Goal: Find specific fact: Find specific fact

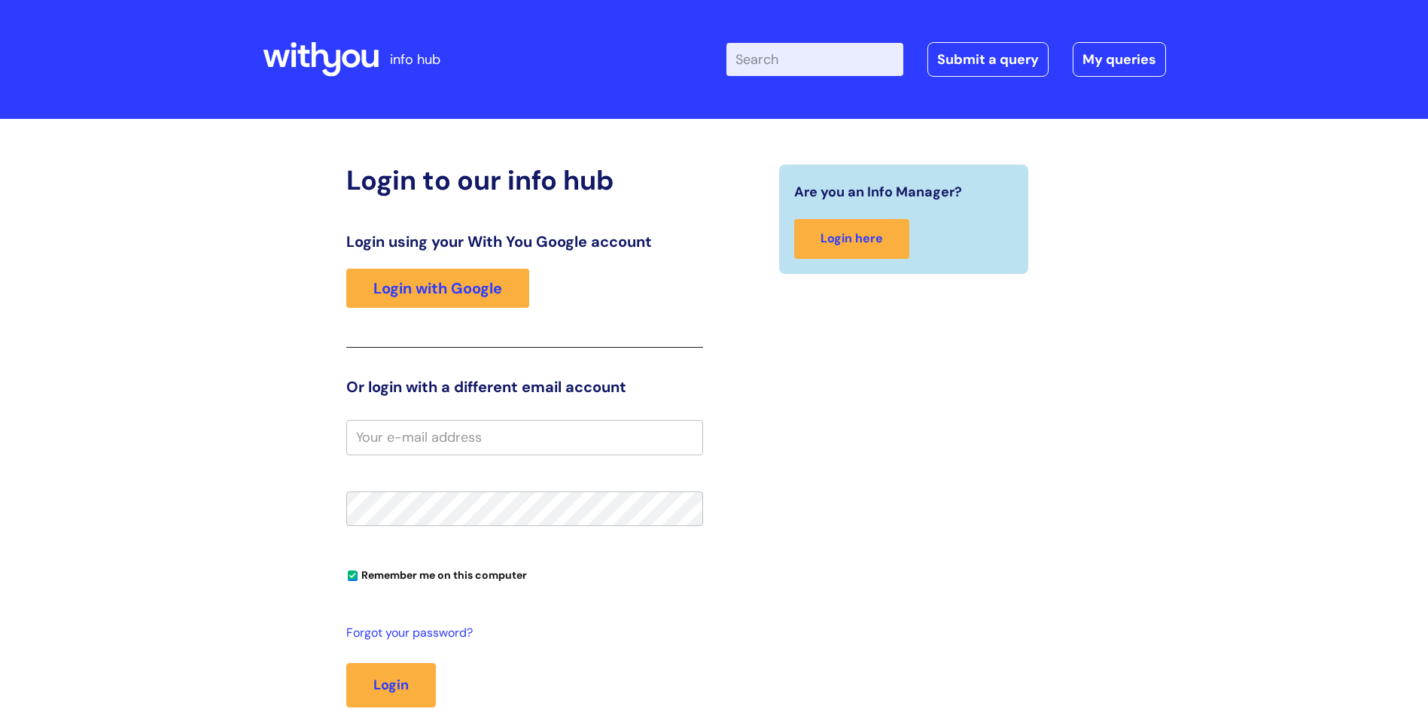
click at [460, 279] on link "Login with Google" at bounding box center [437, 288] width 183 height 39
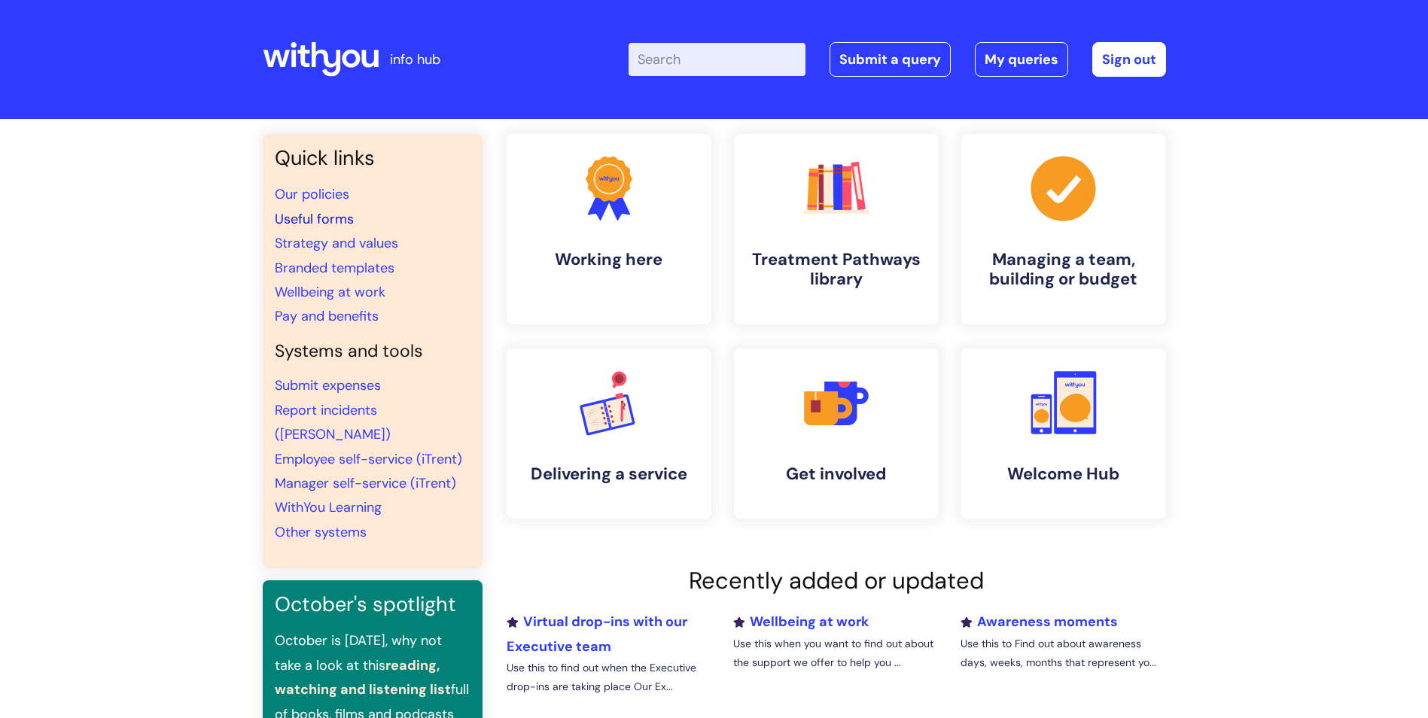
click at [324, 219] on link "Useful forms" at bounding box center [314, 219] width 79 height 18
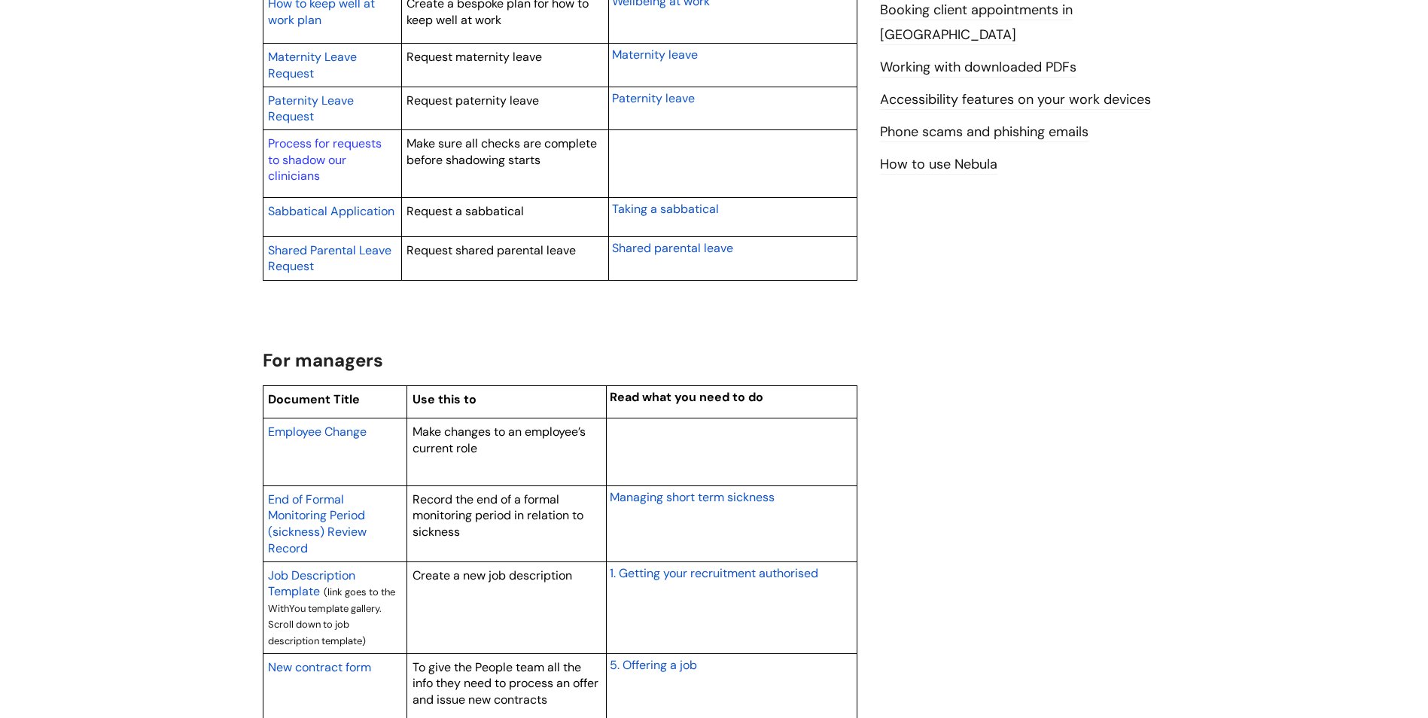
scroll to position [979, 0]
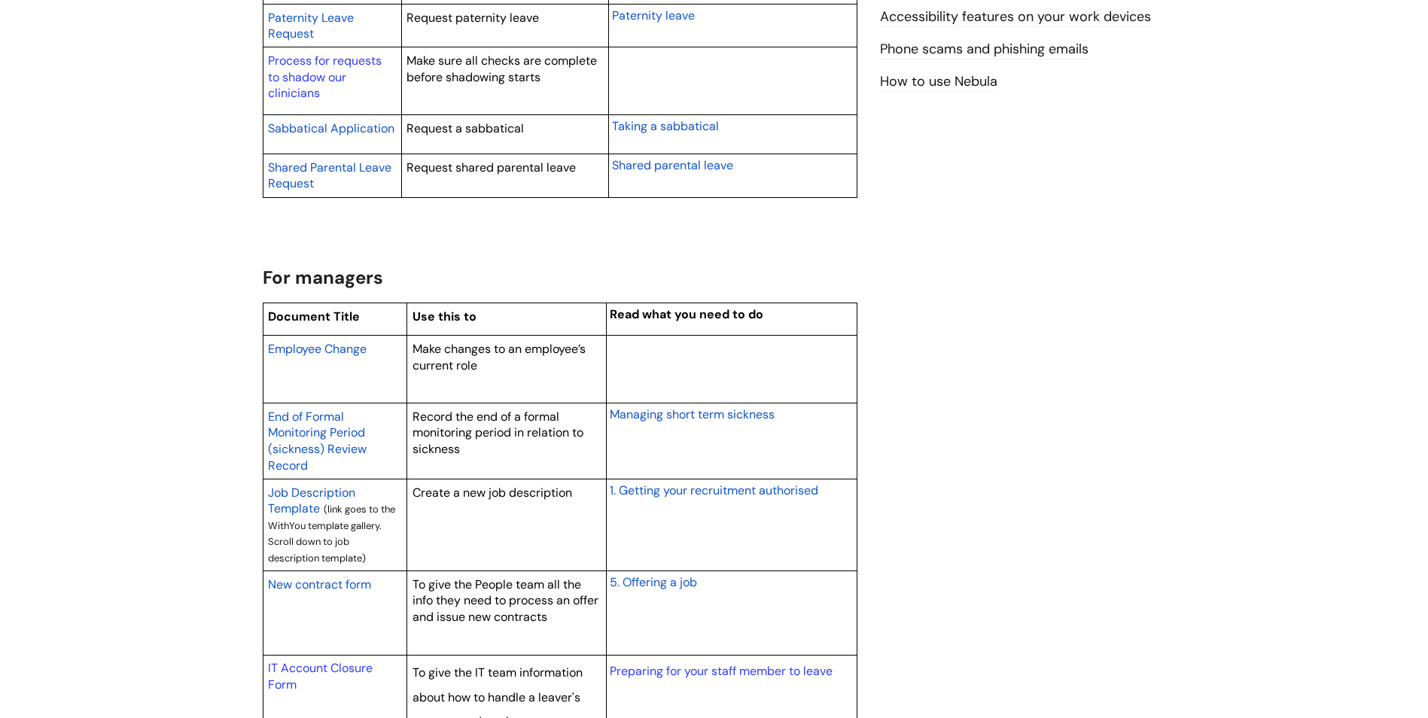
click at [345, 578] on span "New contract form" at bounding box center [319, 585] width 103 height 16
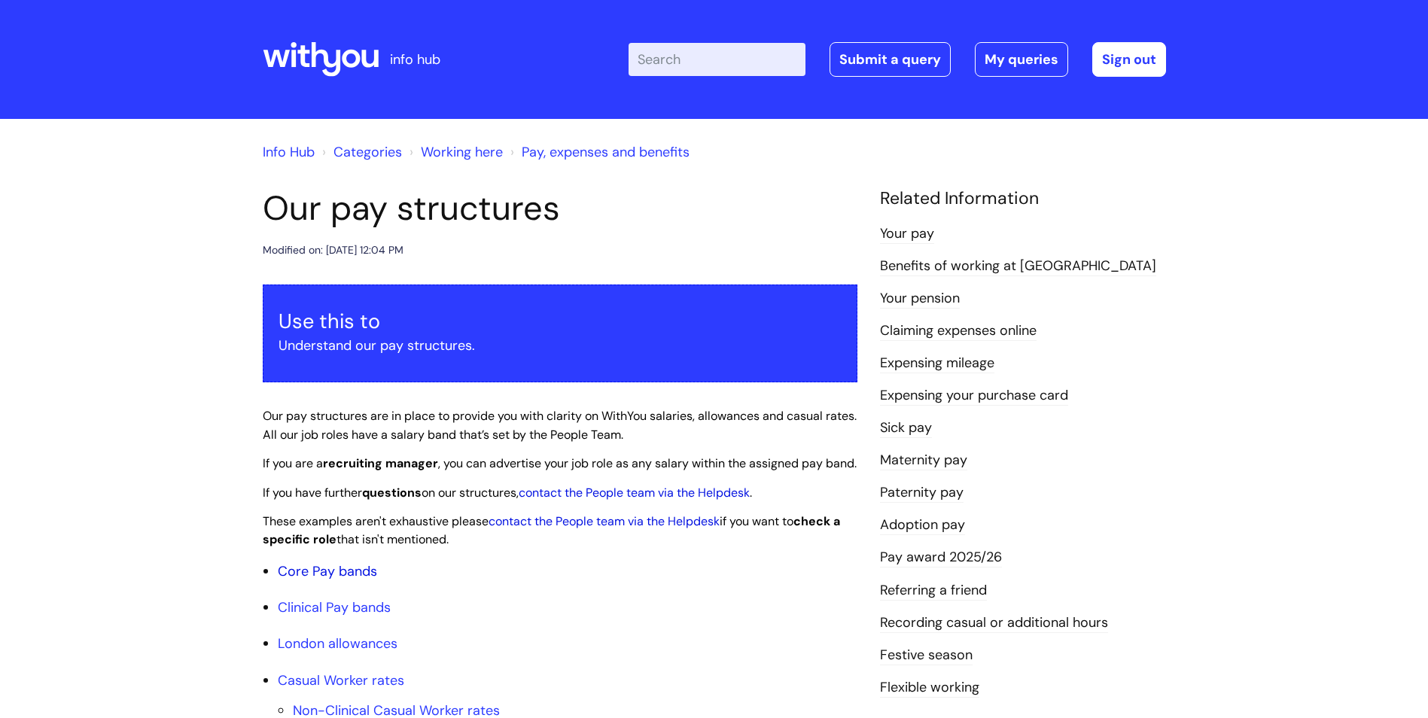
click at [353, 580] on link "Core Pay bands" at bounding box center [327, 571] width 99 height 18
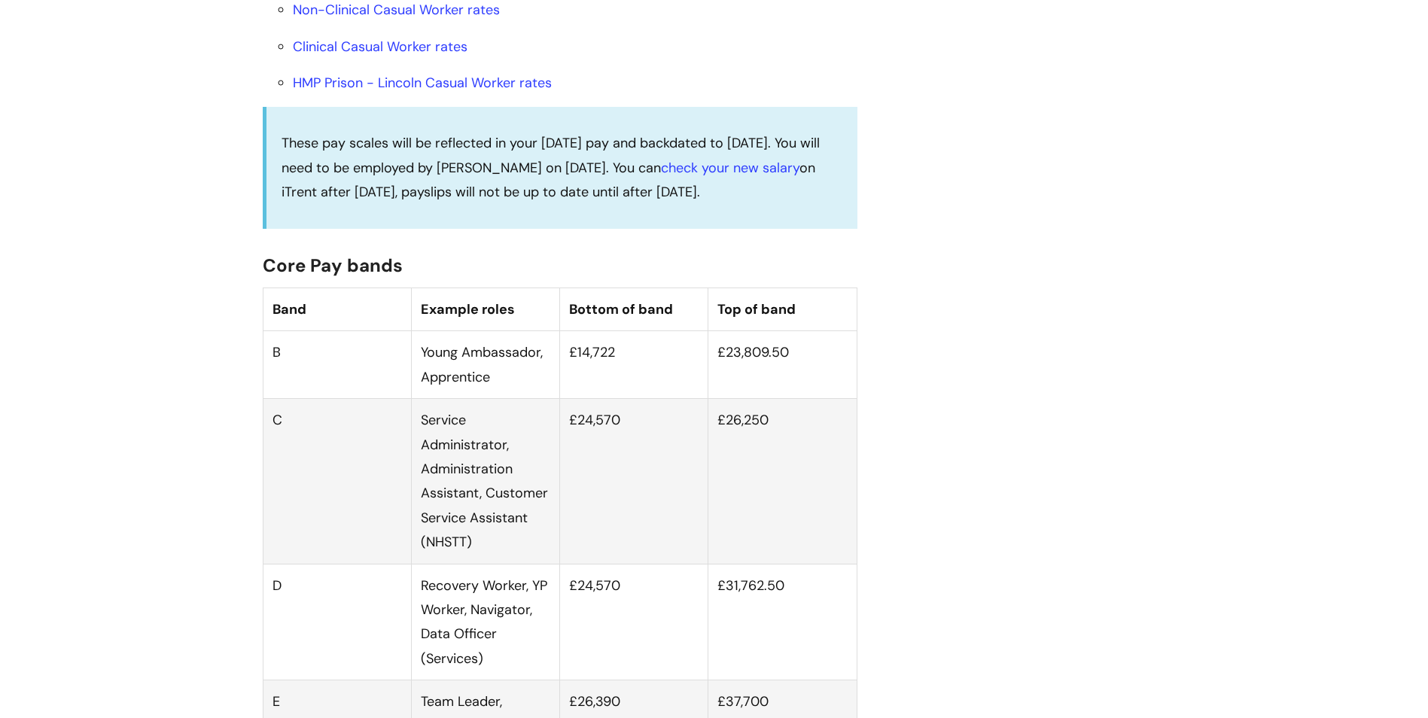
scroll to position [753, 0]
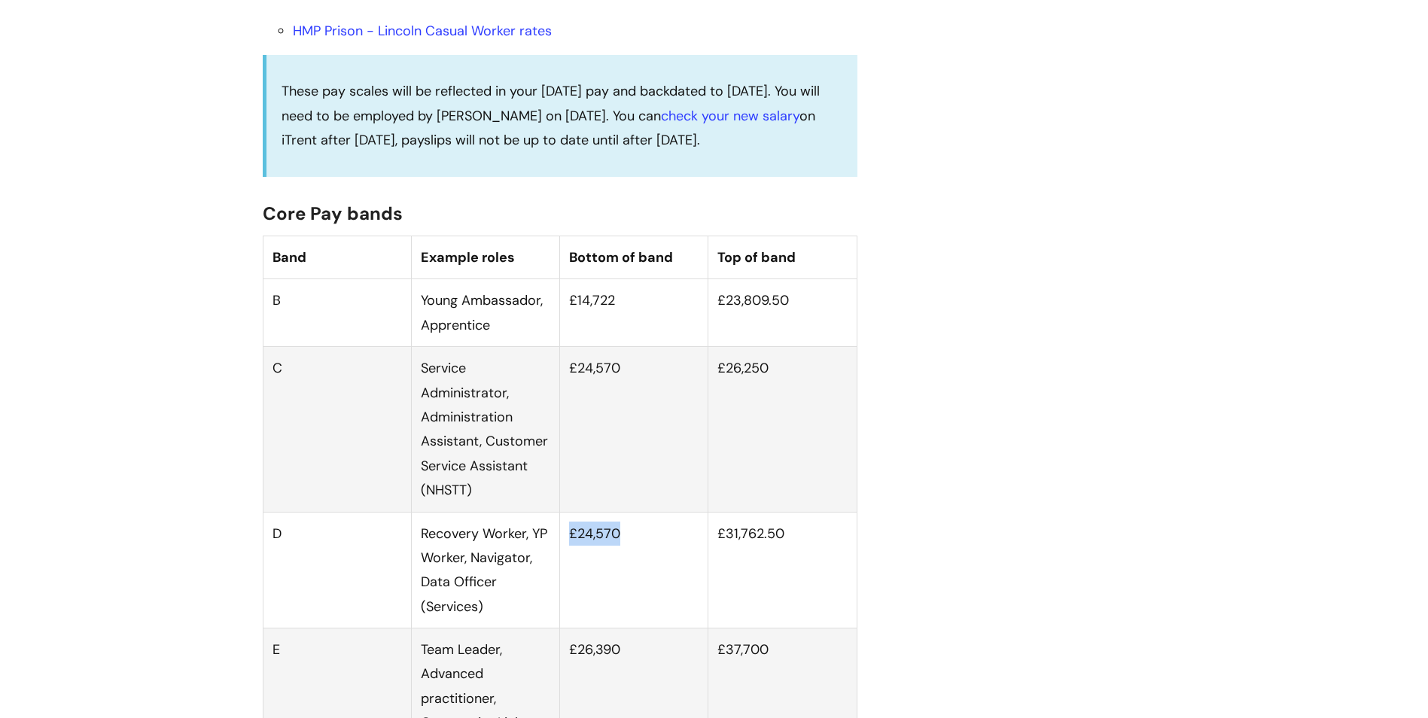
drag, startPoint x: 571, startPoint y: 550, endPoint x: 629, endPoint y: 553, distance: 58.1
click at [629, 553] on td "£24,570" at bounding box center [634, 570] width 148 height 117
drag, startPoint x: 629, startPoint y: 553, endPoint x: 602, endPoint y: 553, distance: 27.1
copy td "£24,570"
